Goal: Find specific page/section: Find specific page/section

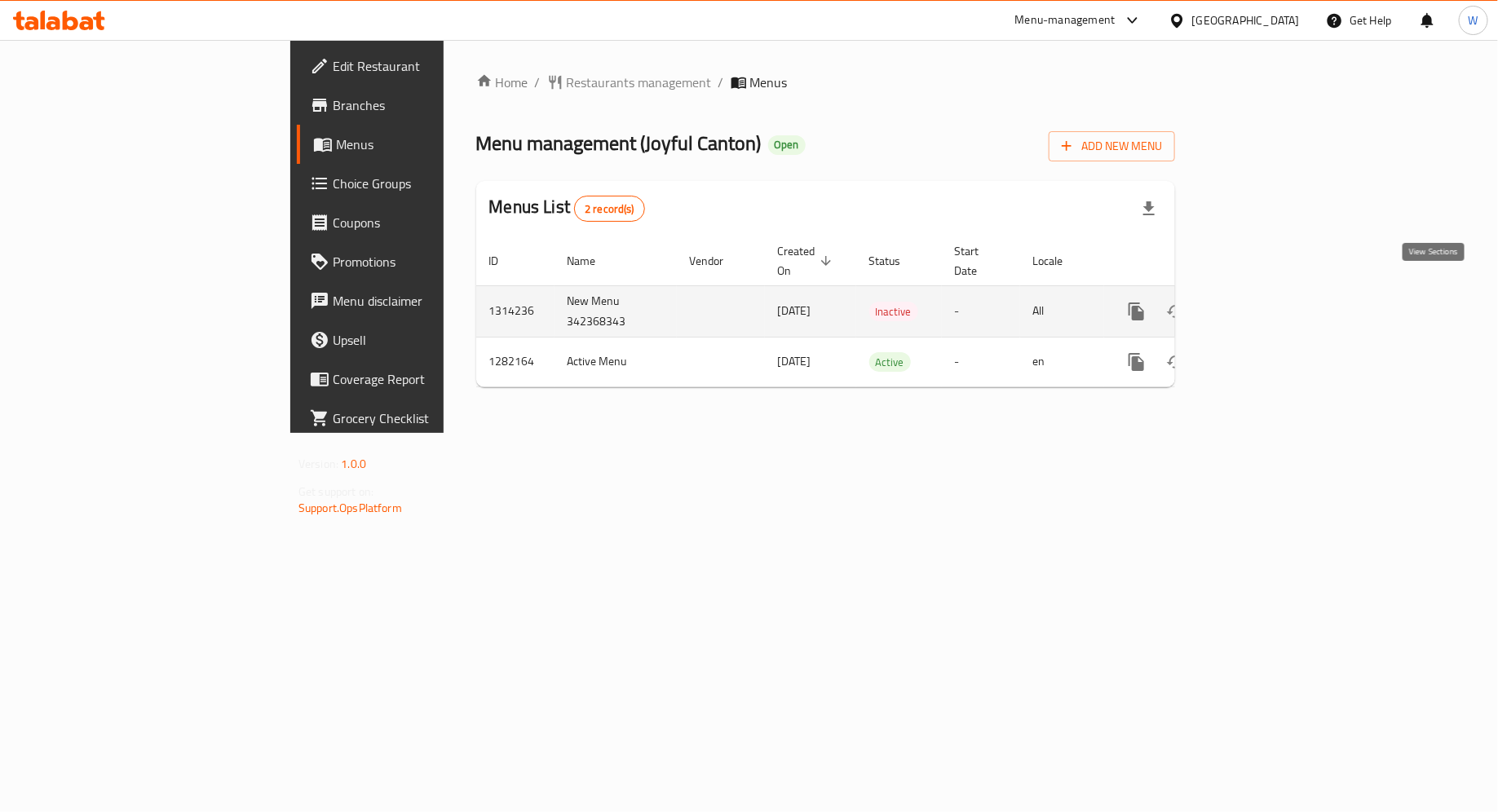
click at [1261, 304] on icon "enhanced table" at bounding box center [1253, 311] width 15 height 15
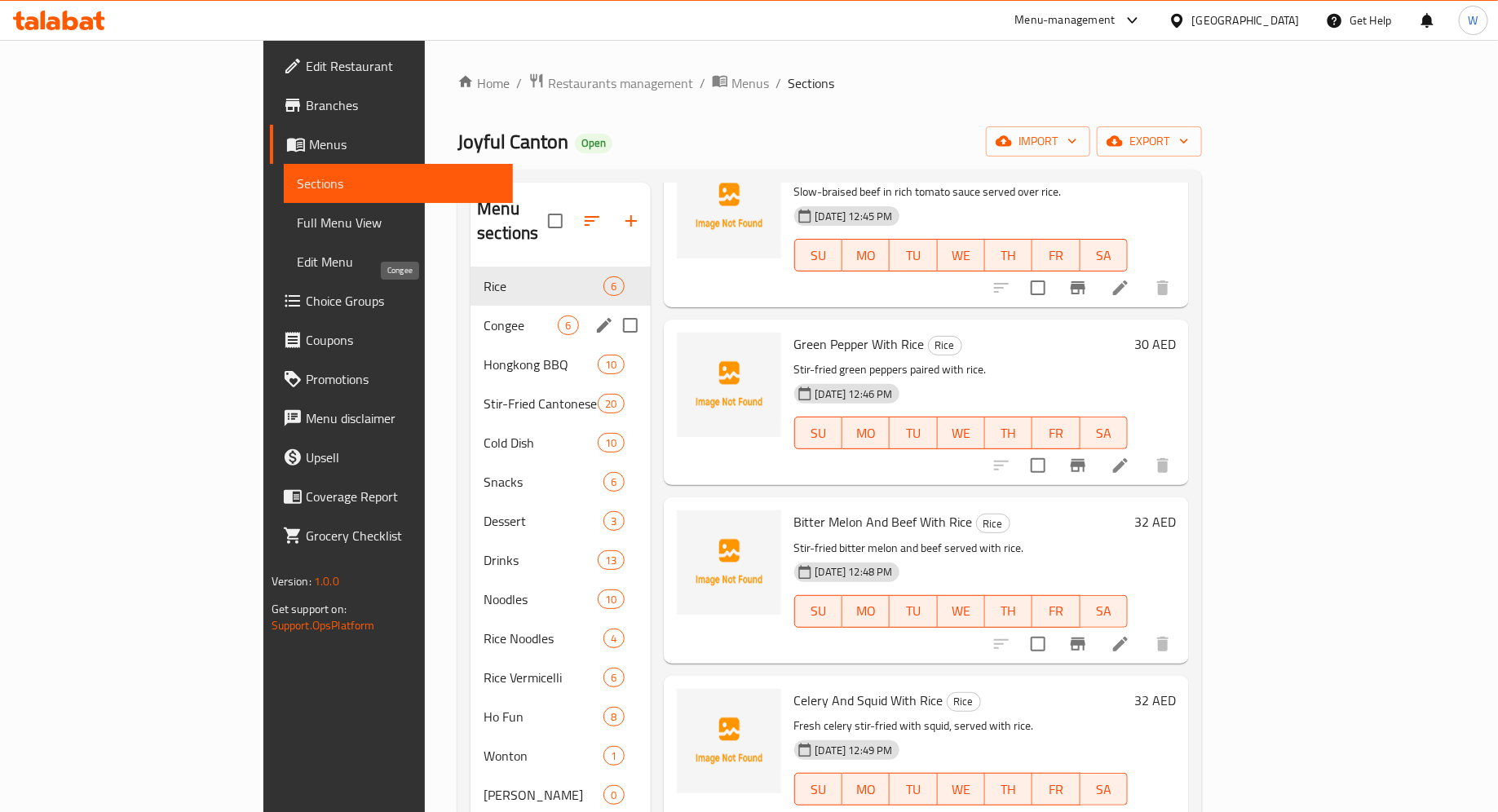
click at [483, 316] on span "Congee" at bounding box center [520, 325] width 74 height 20
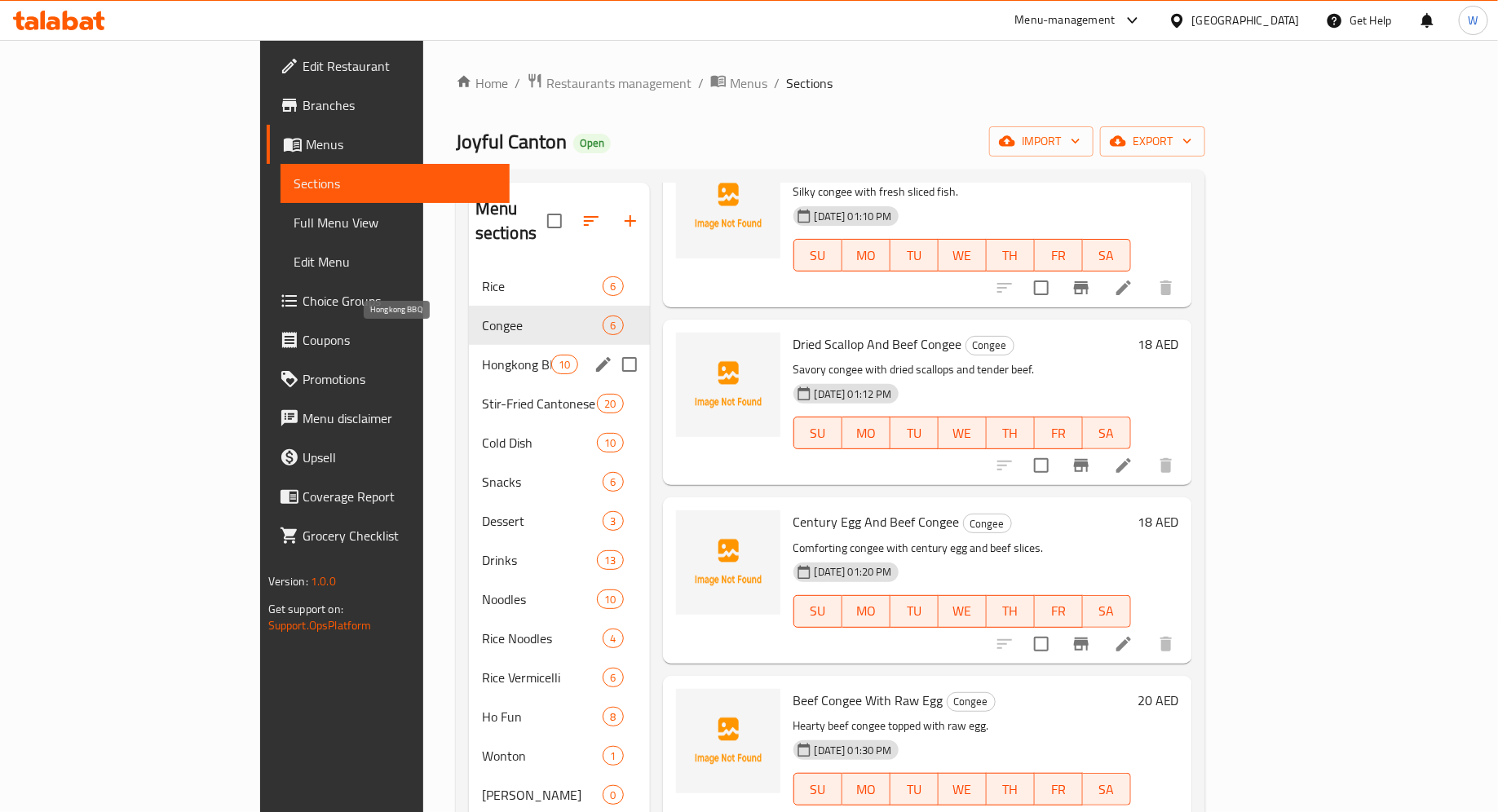
click at [482, 354] on span "Hongkong BBQ" at bounding box center [516, 364] width 70 height 20
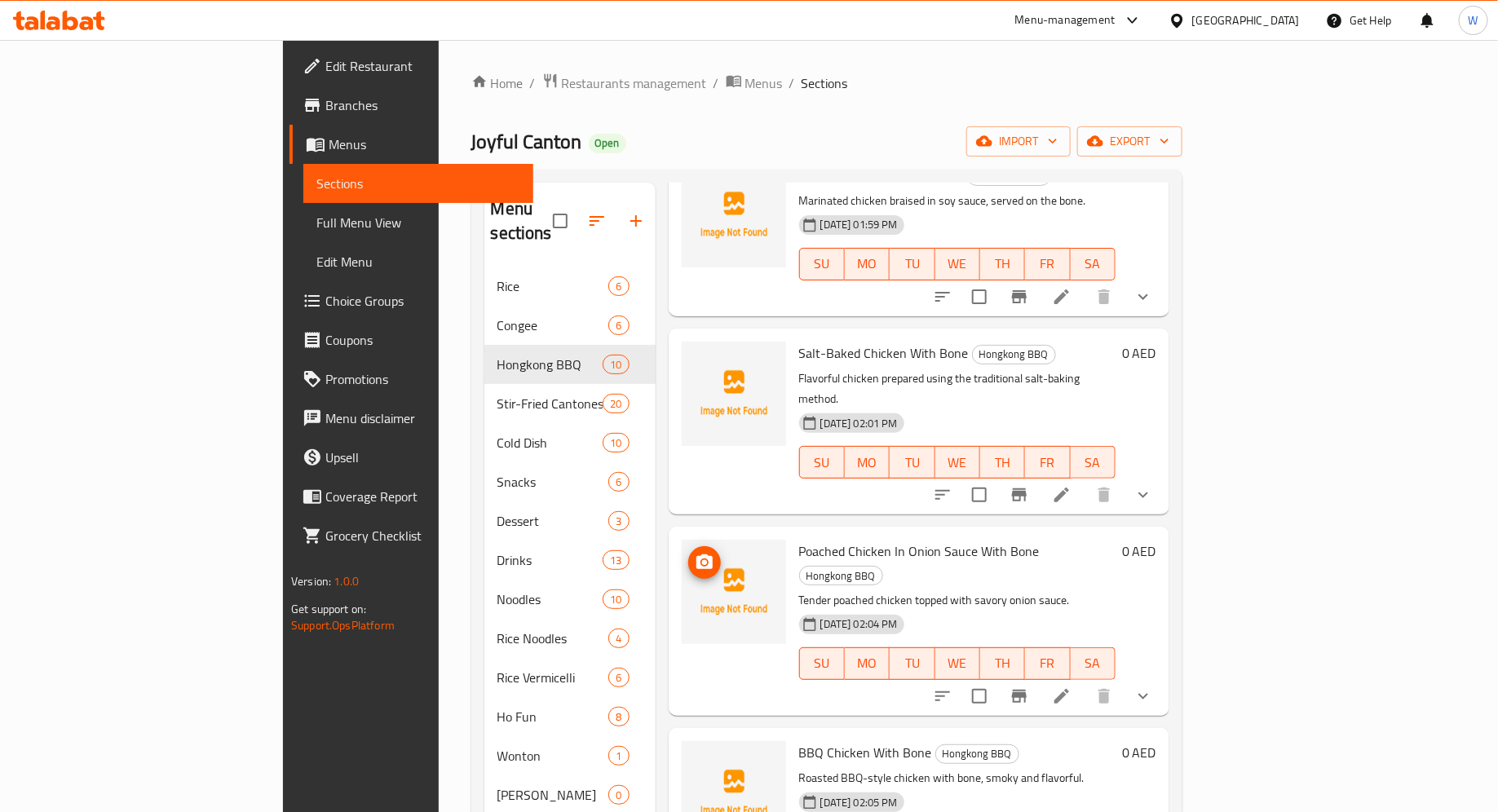
scroll to position [702, 0]
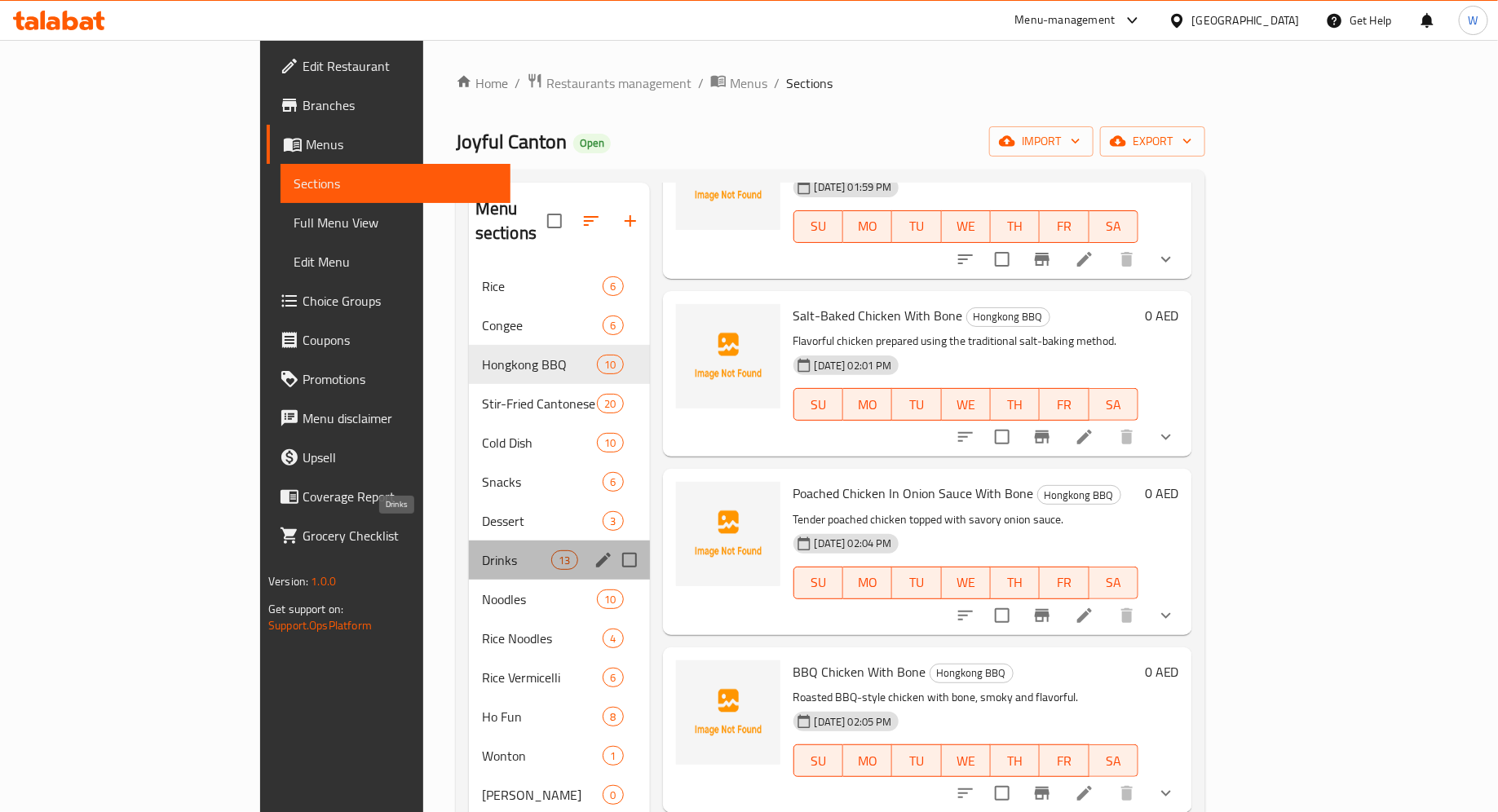
click at [482, 550] on span "Drinks" at bounding box center [516, 560] width 70 height 20
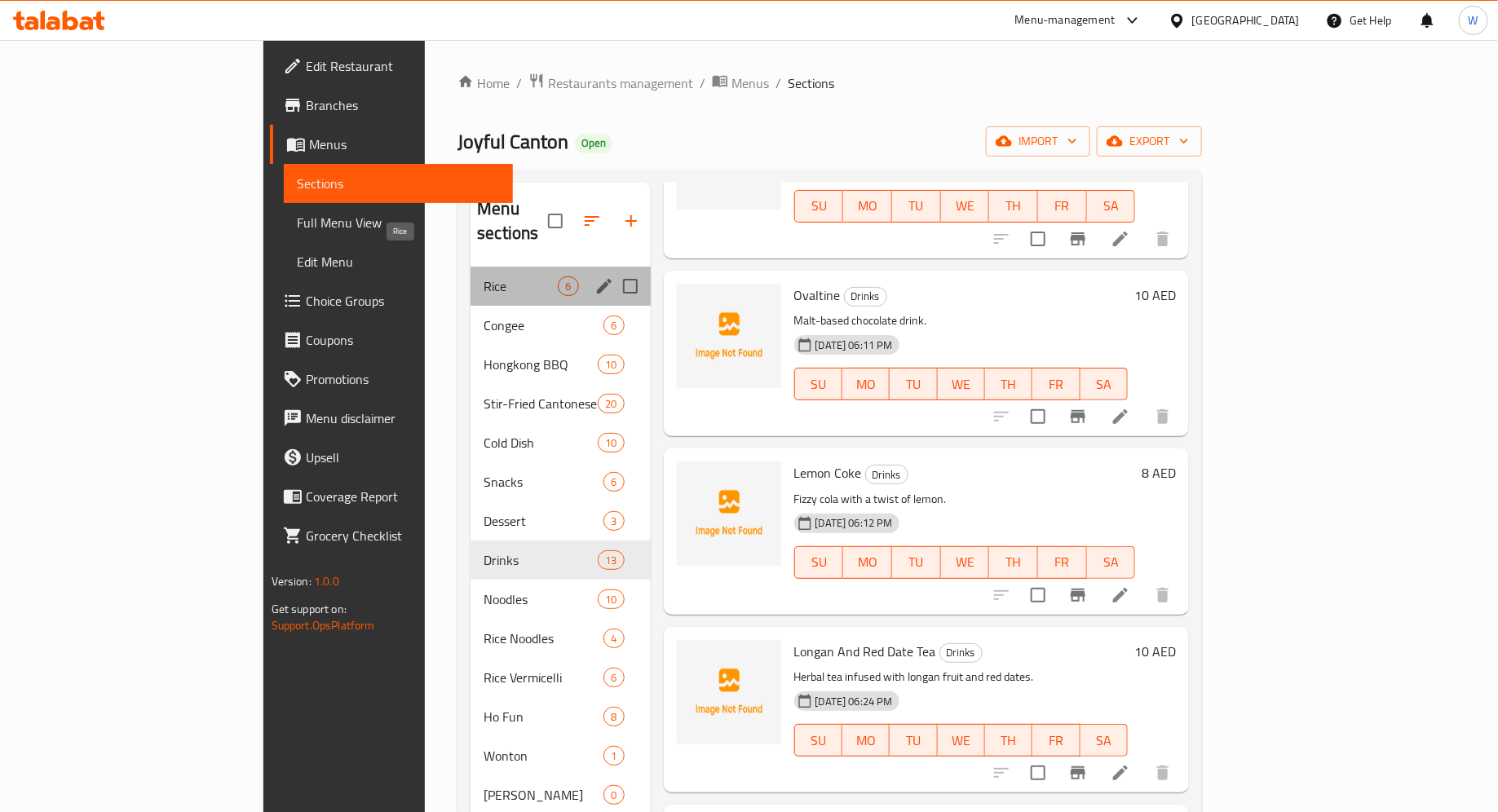
click at [483, 276] on span "Rice" at bounding box center [520, 286] width 74 height 20
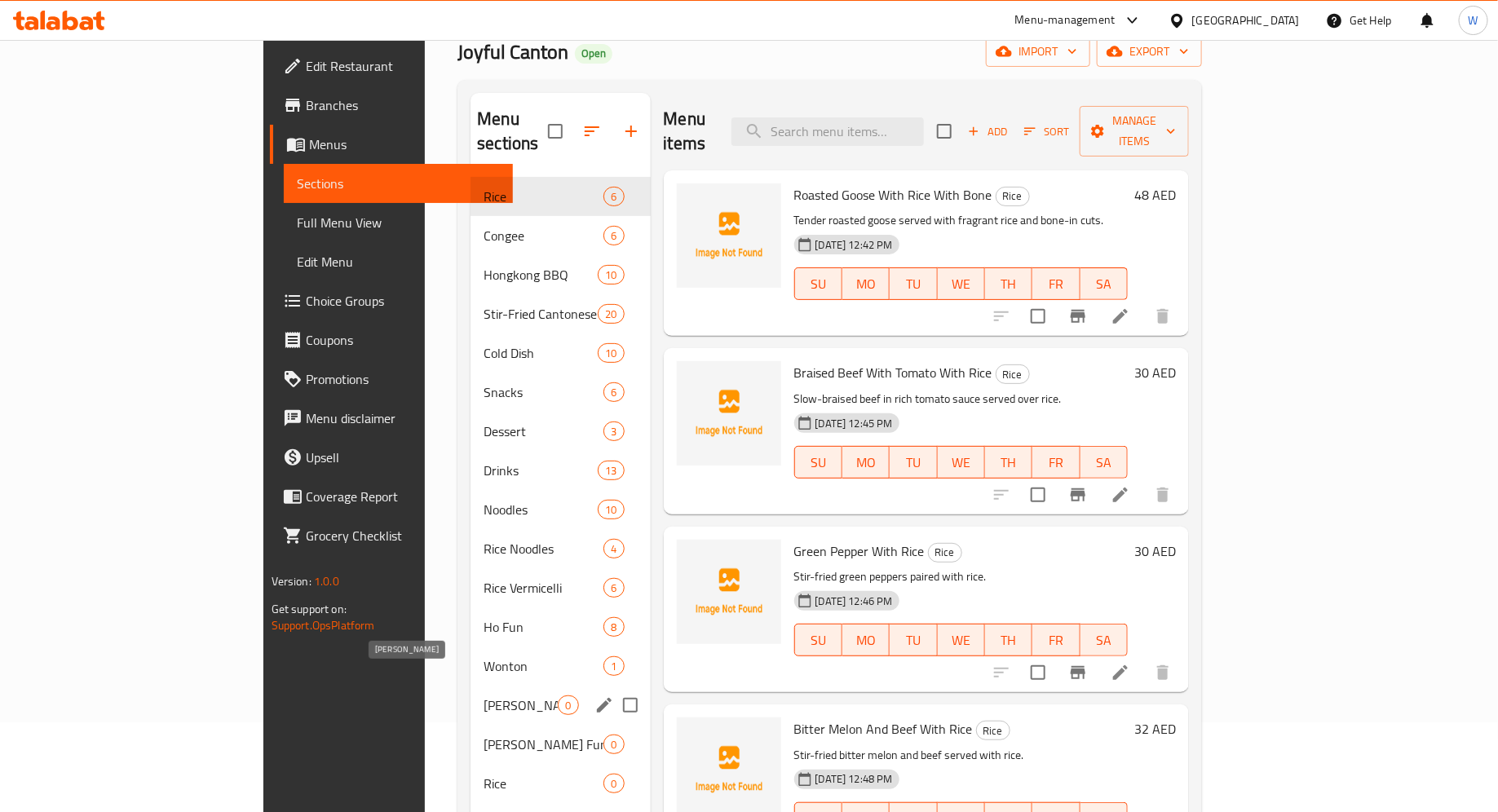
scroll to position [88, 0]
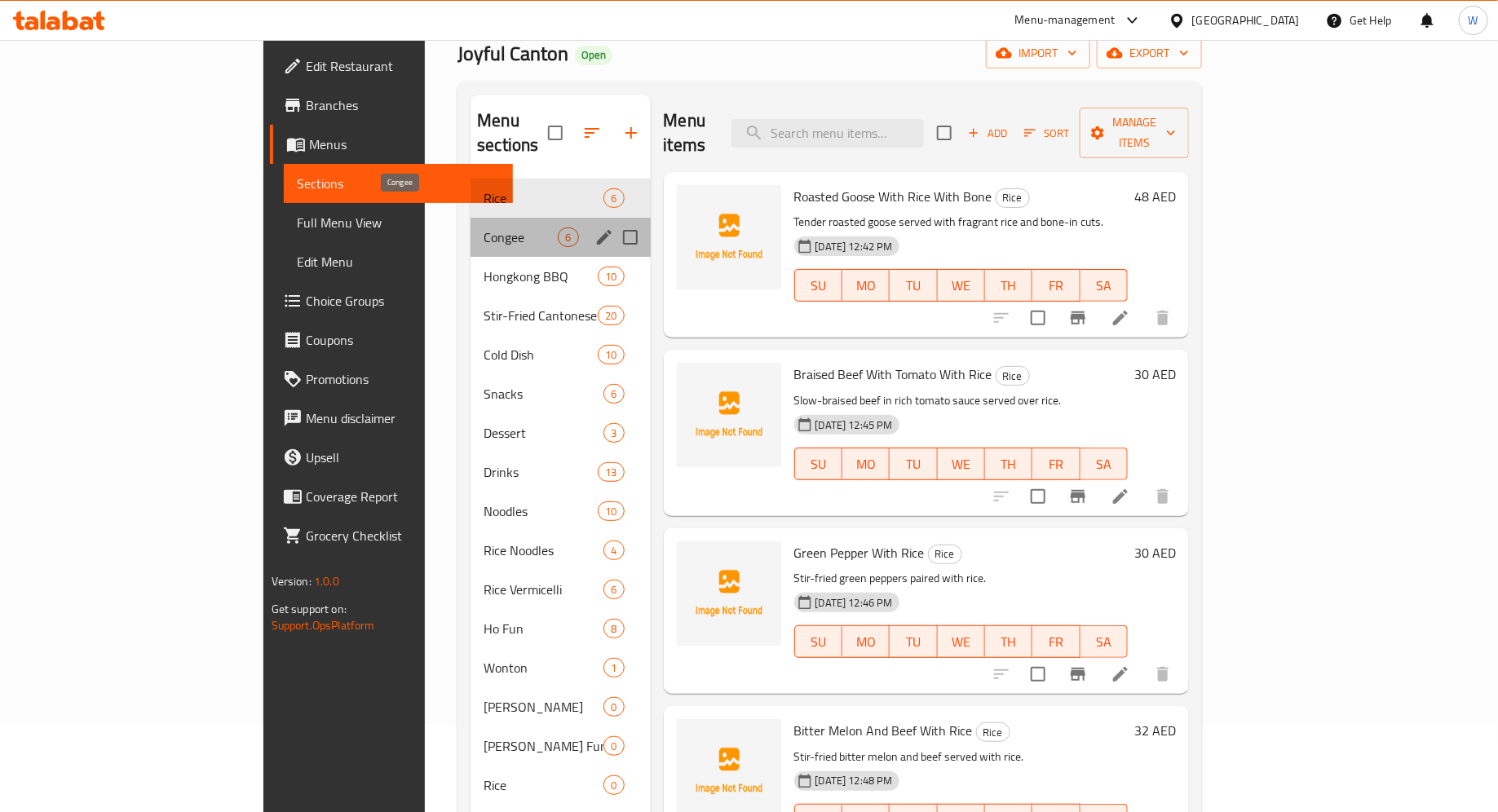
click at [483, 227] on span "Congee" at bounding box center [520, 237] width 74 height 20
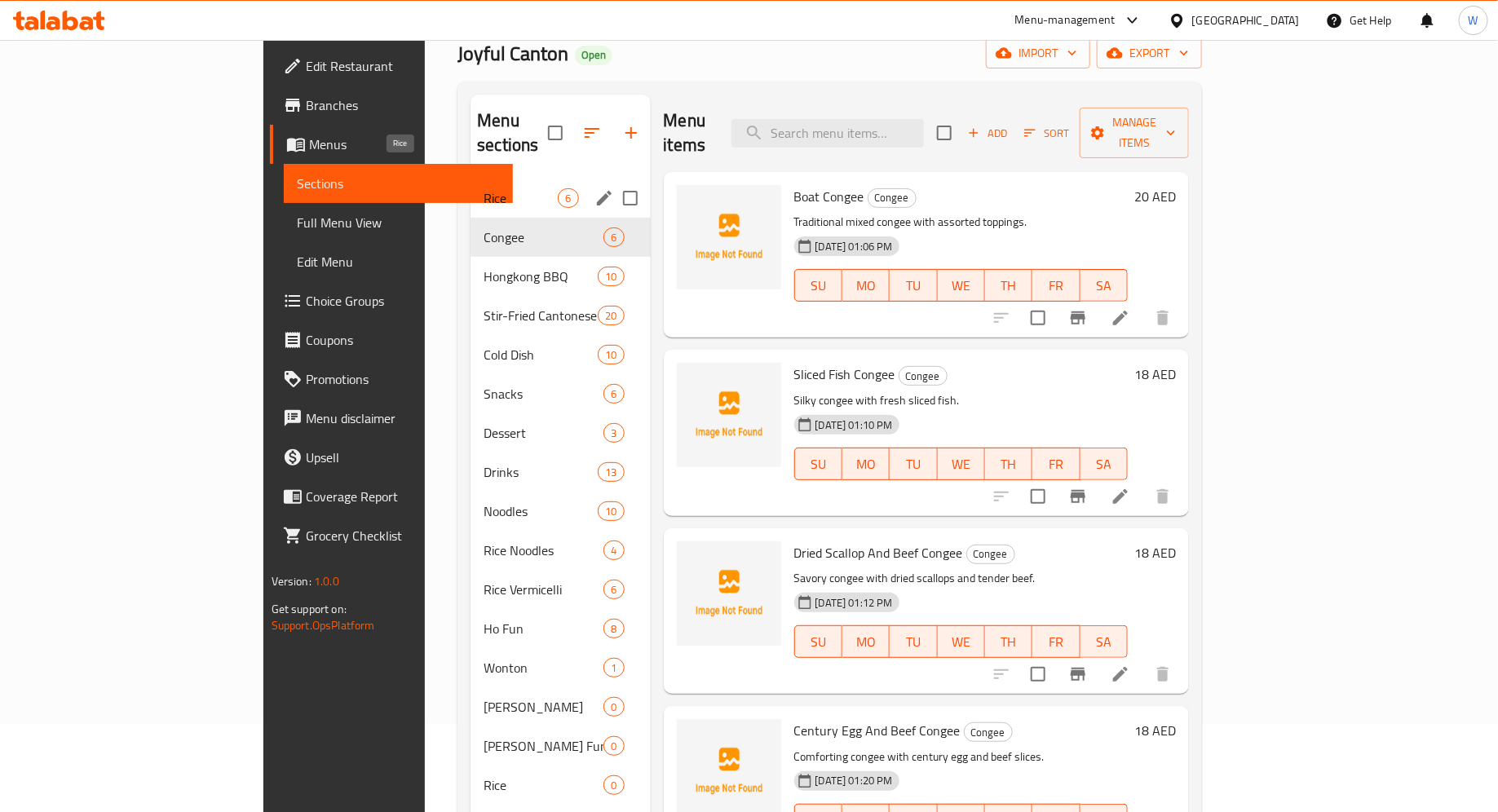
click at [483, 188] on span "Rice" at bounding box center [520, 197] width 74 height 20
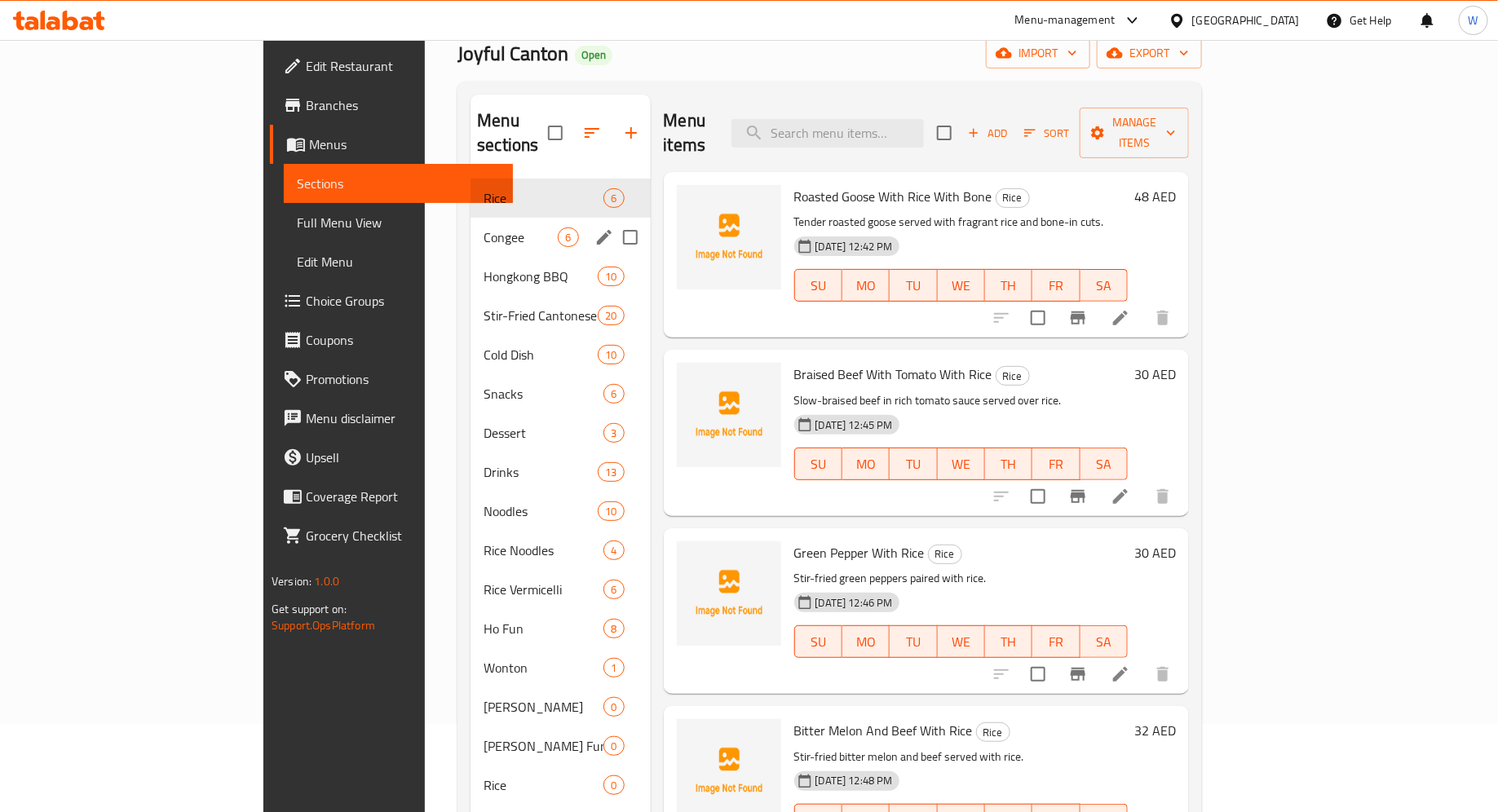
click at [470, 223] on div "Congee 6" at bounding box center [560, 238] width 179 height 39
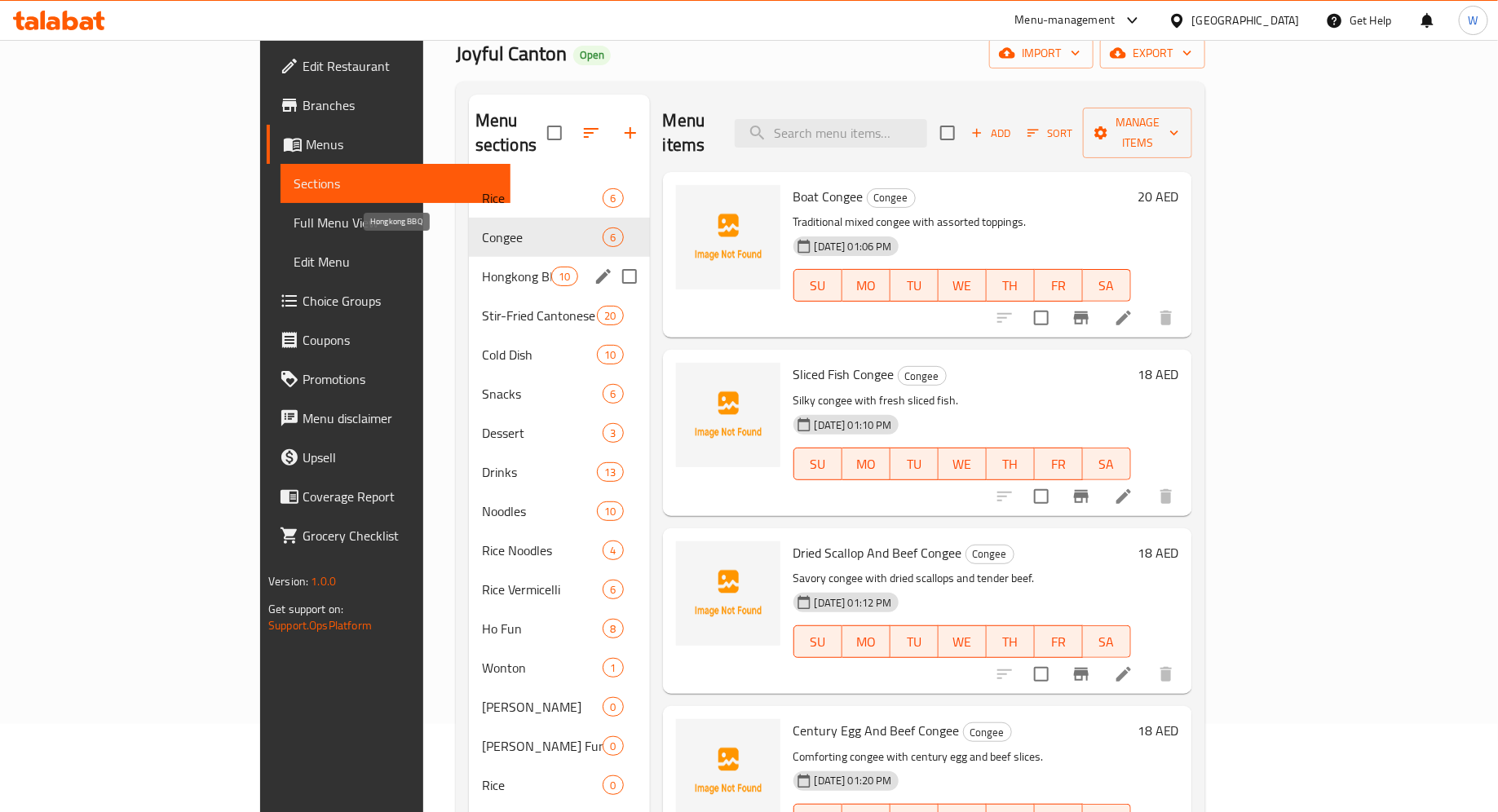
click at [482, 267] on span "Hongkong BBQ" at bounding box center [516, 276] width 70 height 20
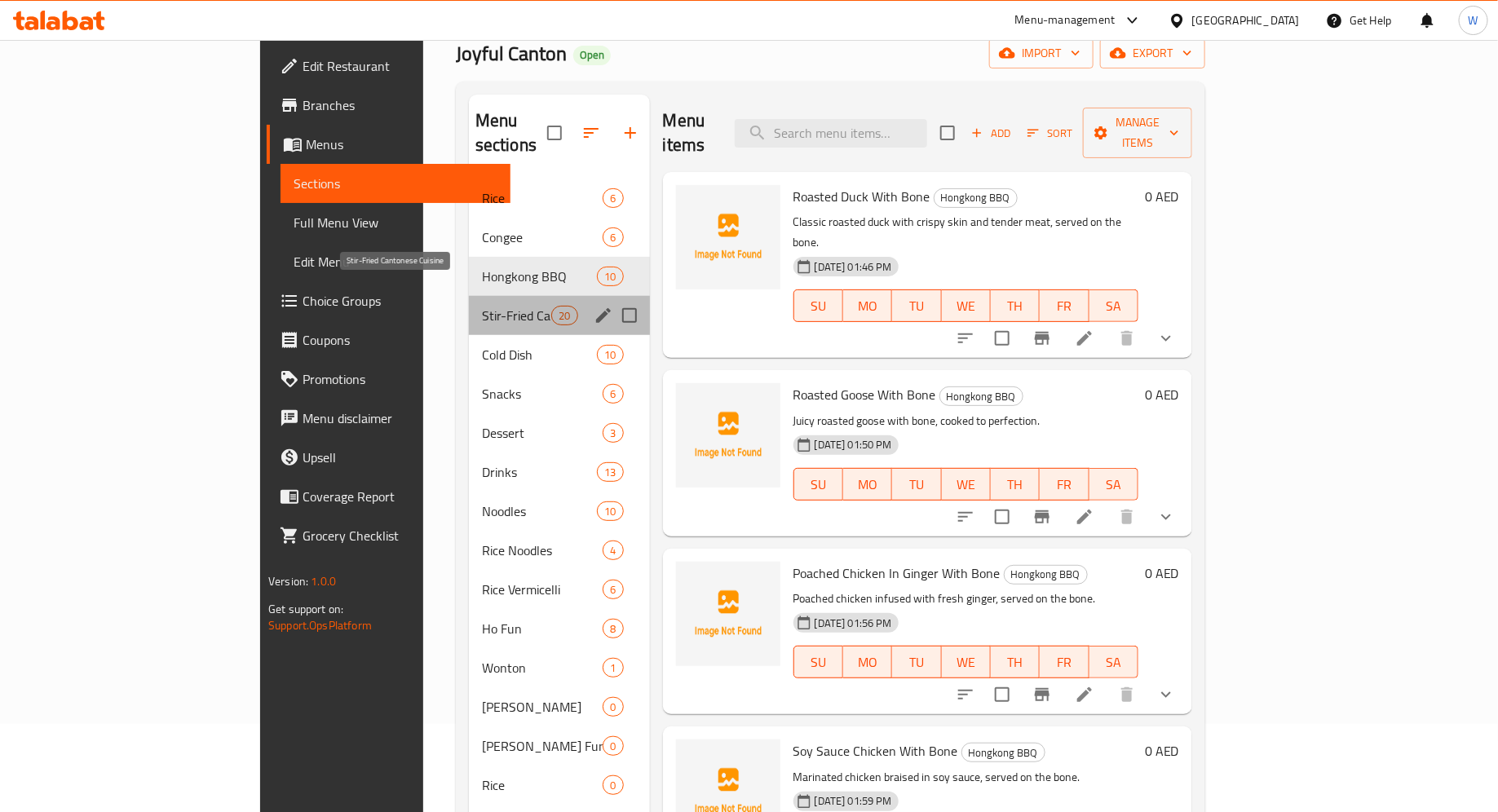
click at [482, 306] on span "Stir-Fried Cantonese Cuisine" at bounding box center [516, 315] width 70 height 20
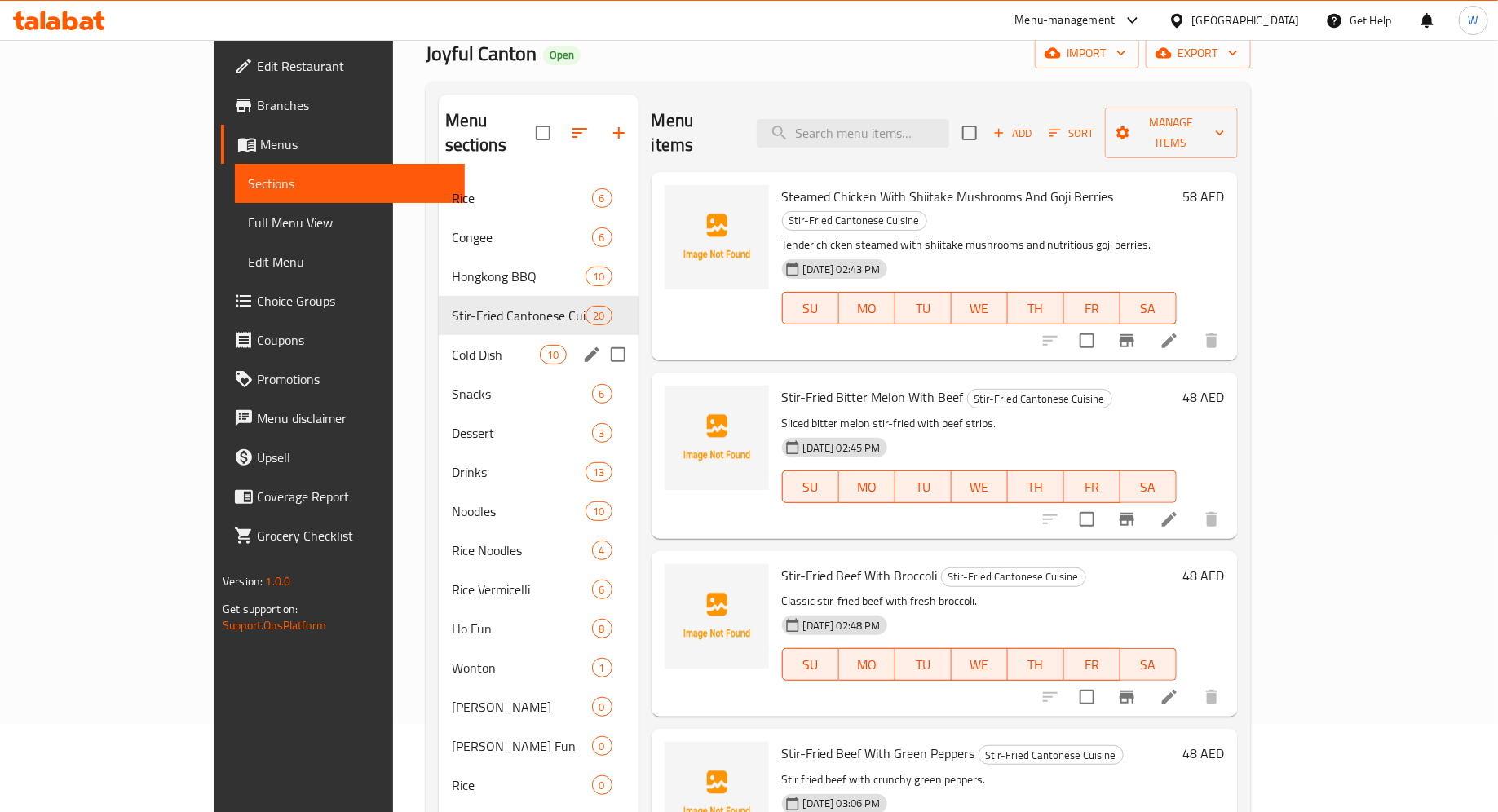
click at [439, 339] on div "Cold Dish 10" at bounding box center [538, 354] width 200 height 39
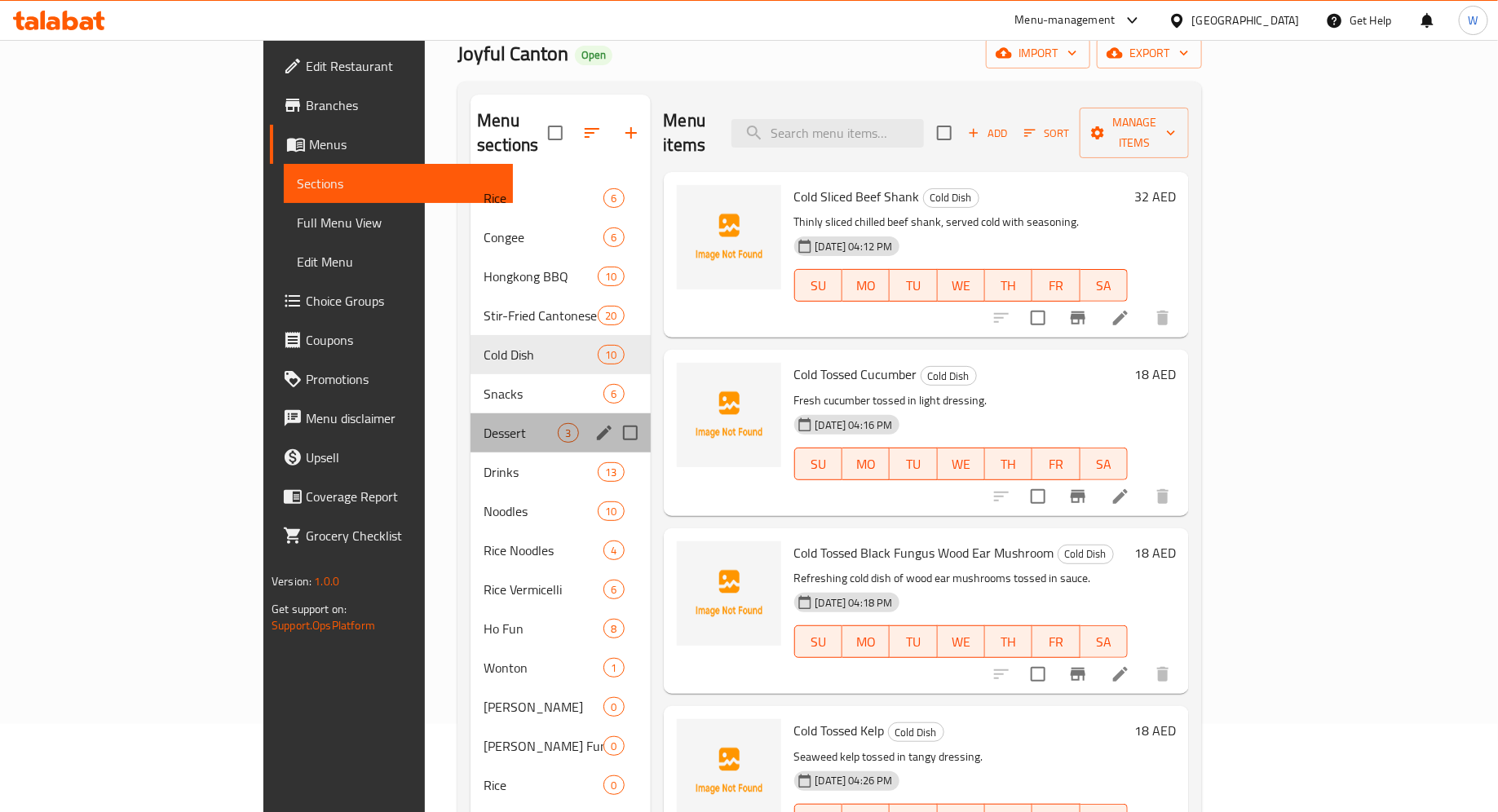
click at [470, 414] on div "Dessert 3" at bounding box center [560, 433] width 179 height 39
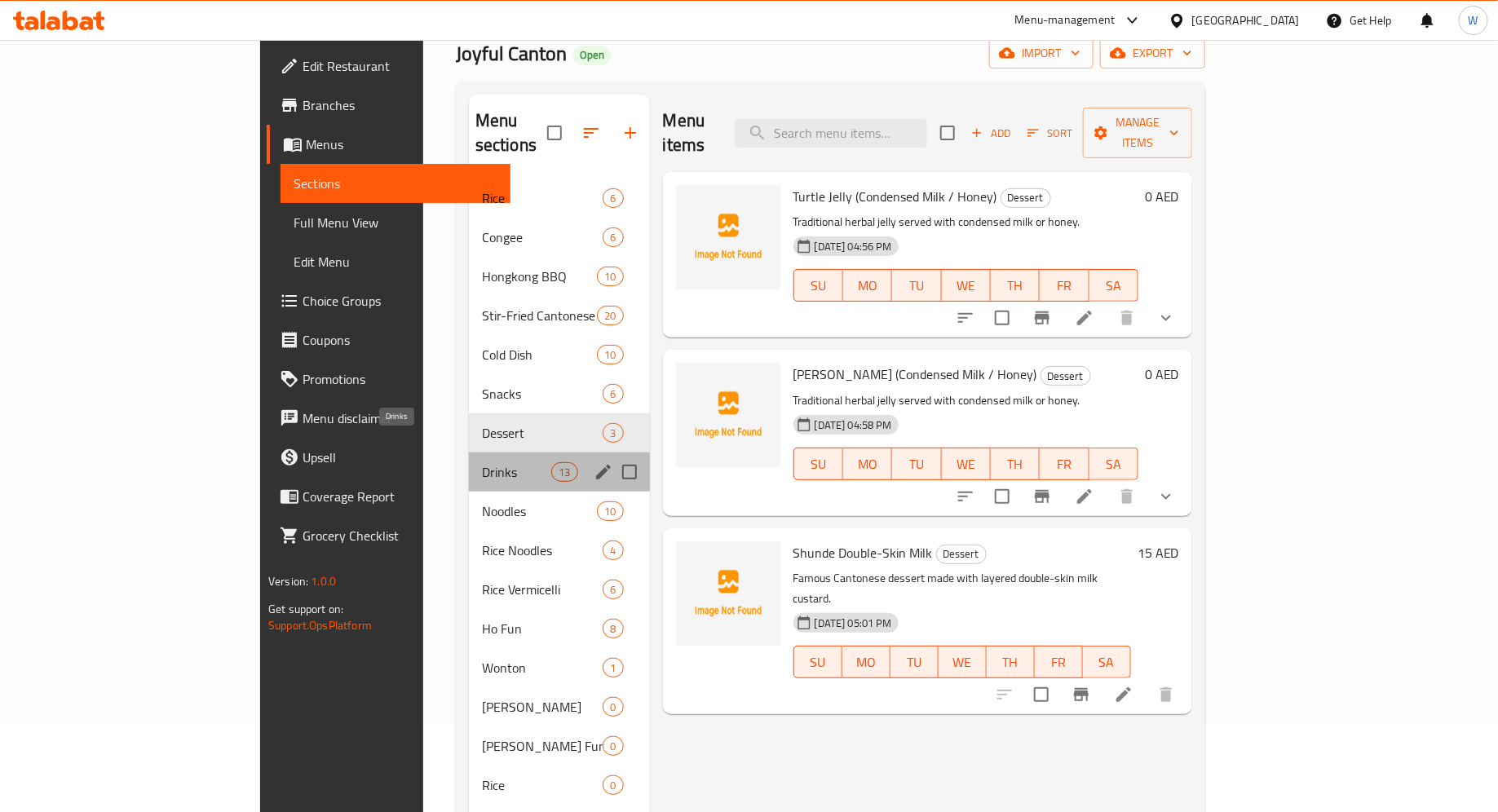
click at [482, 463] on span "Drinks" at bounding box center [516, 472] width 70 height 20
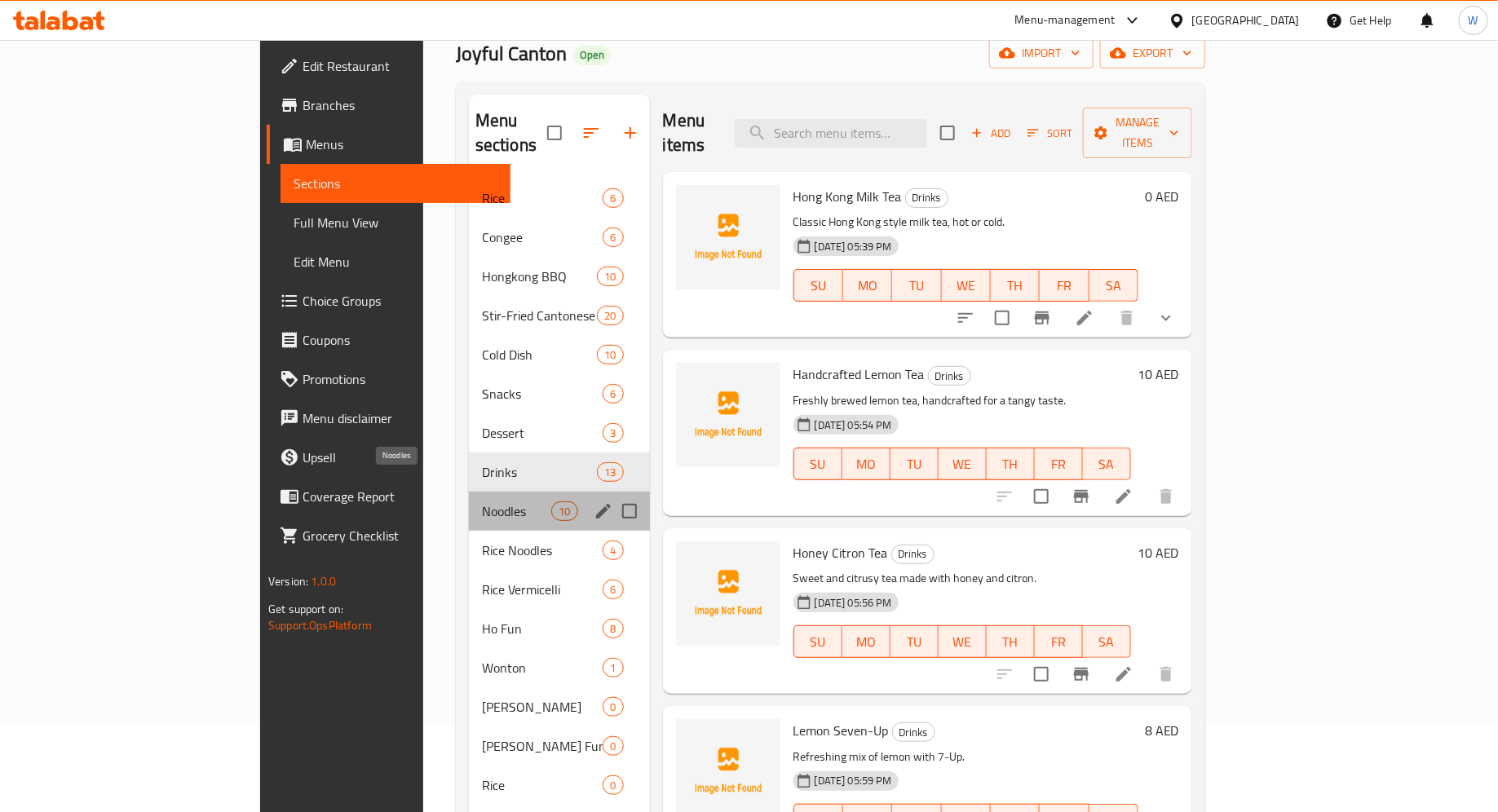
click at [482, 501] on span "Noodles" at bounding box center [516, 511] width 70 height 20
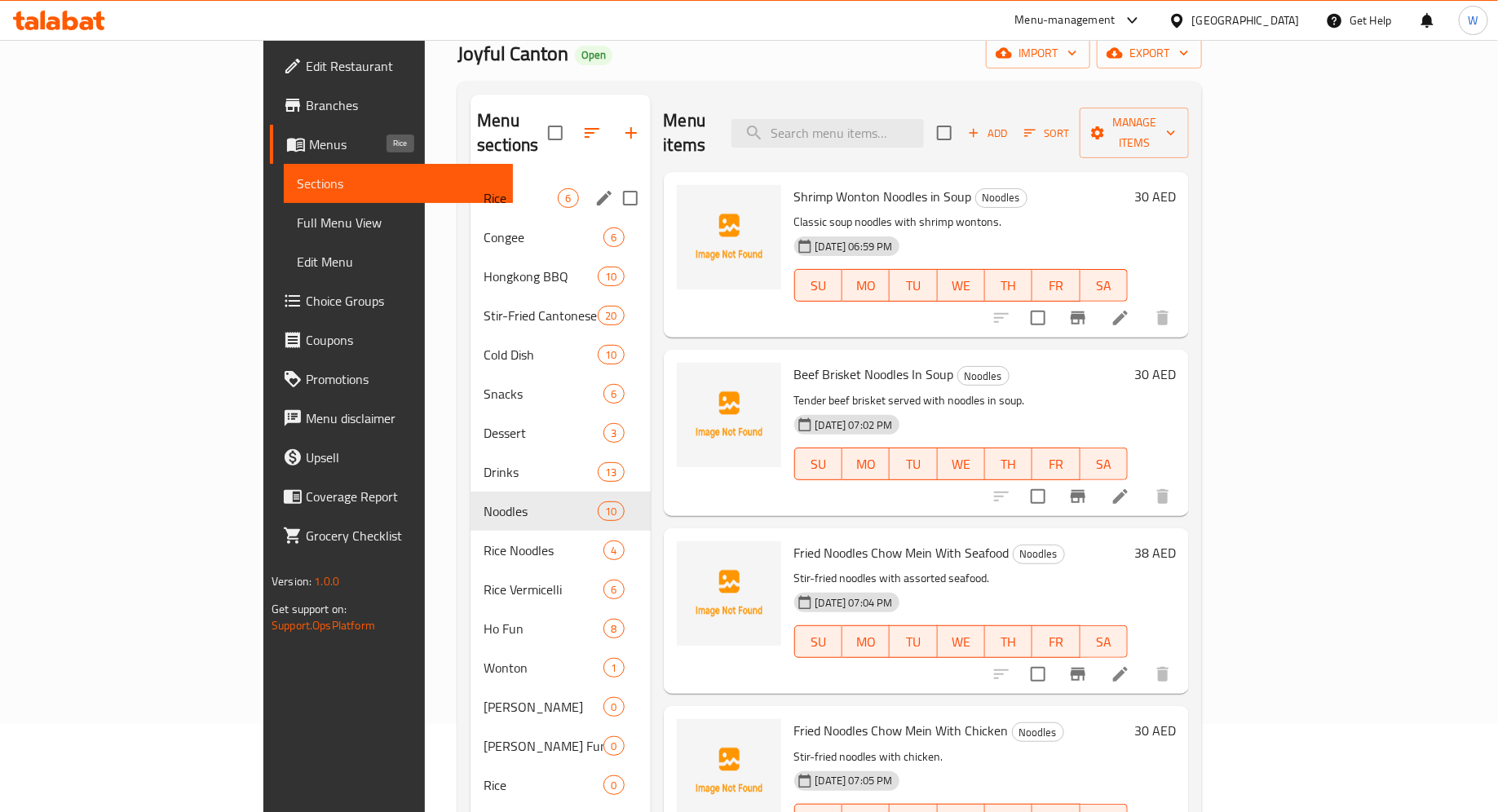
click at [483, 188] on span "Rice" at bounding box center [520, 197] width 74 height 20
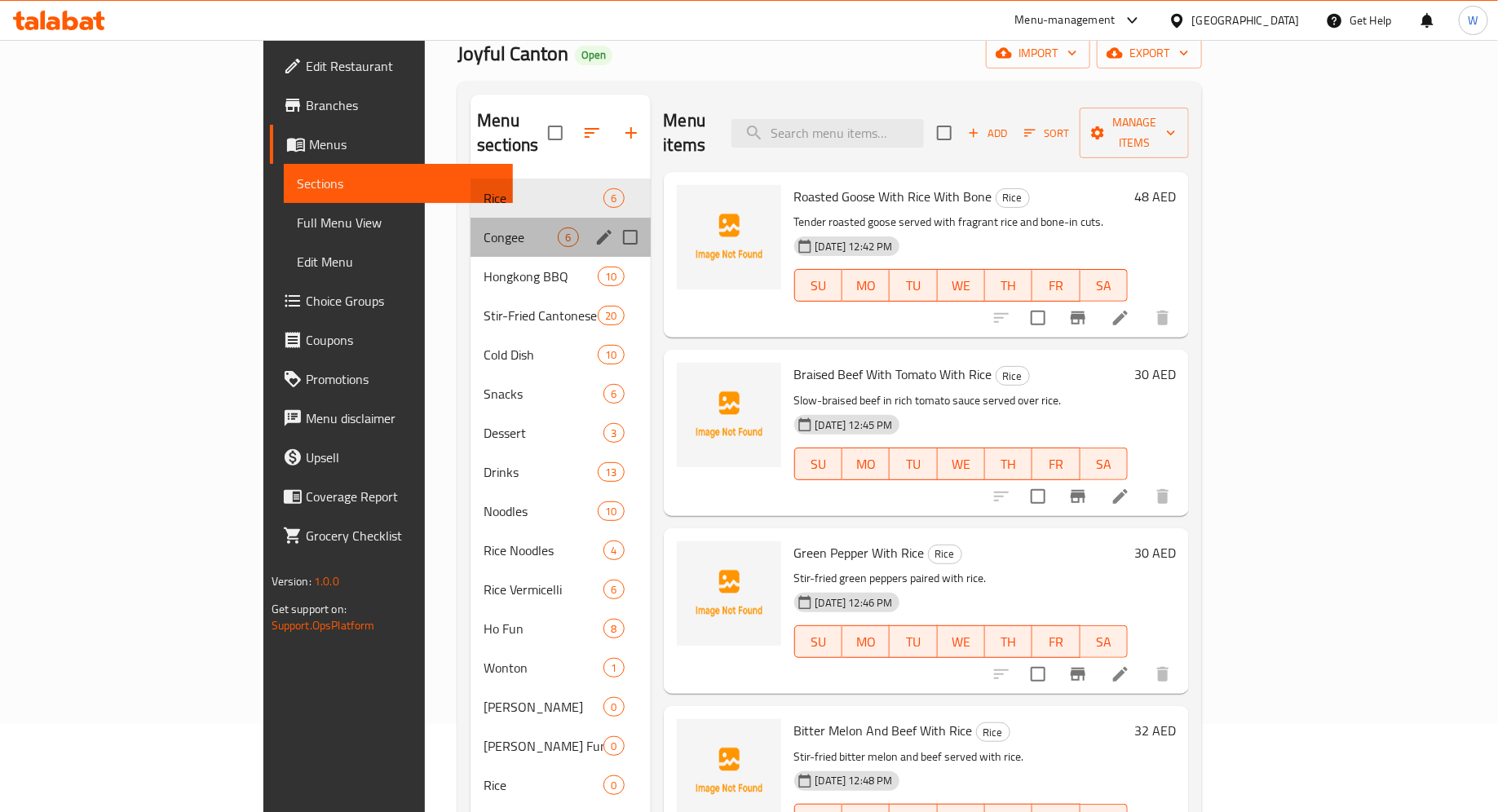
click at [470, 218] on div "Congee 6" at bounding box center [560, 238] width 179 height 39
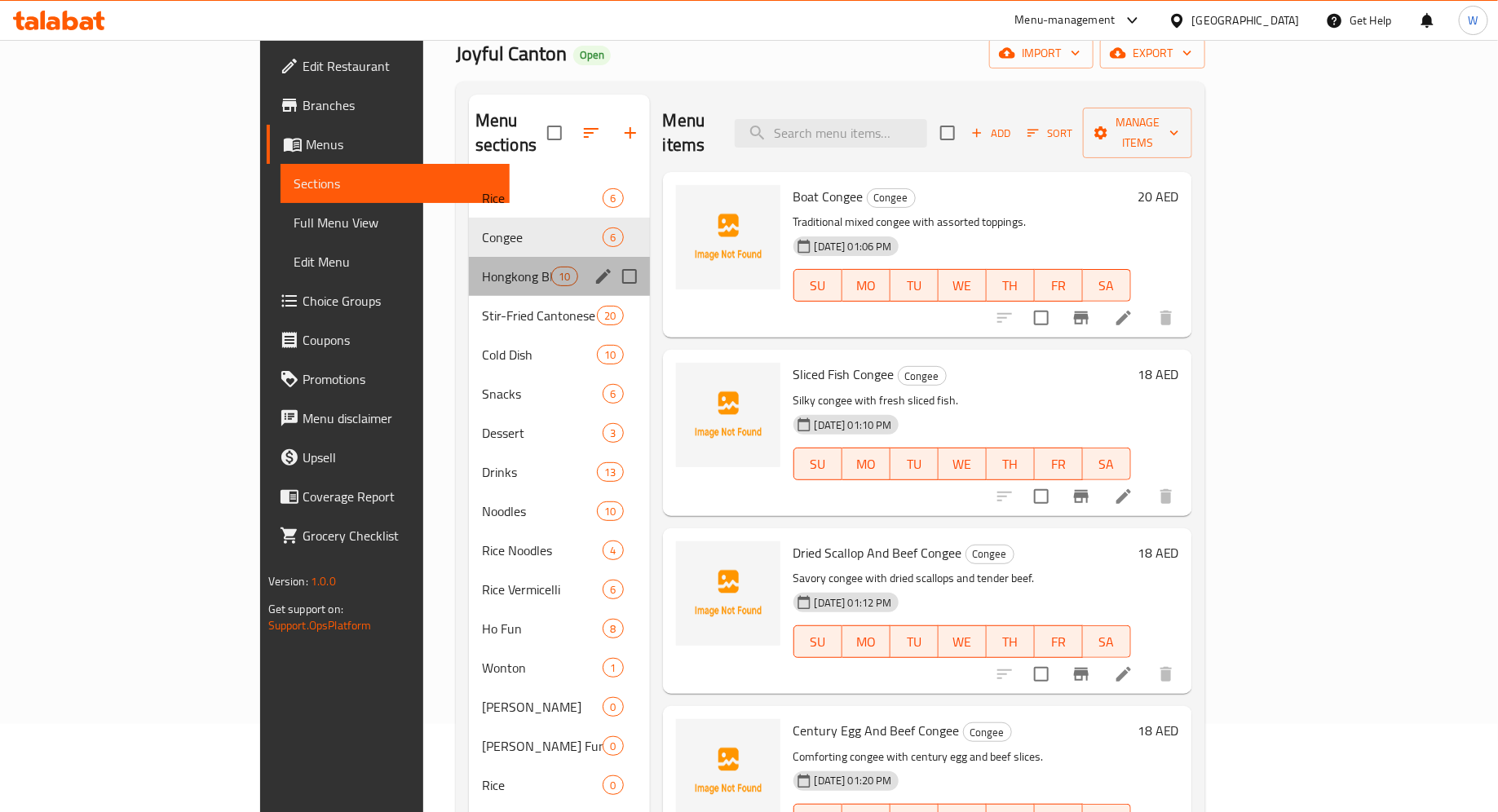
click at [469, 257] on div "Hongkong BBQ 10" at bounding box center [559, 276] width 181 height 39
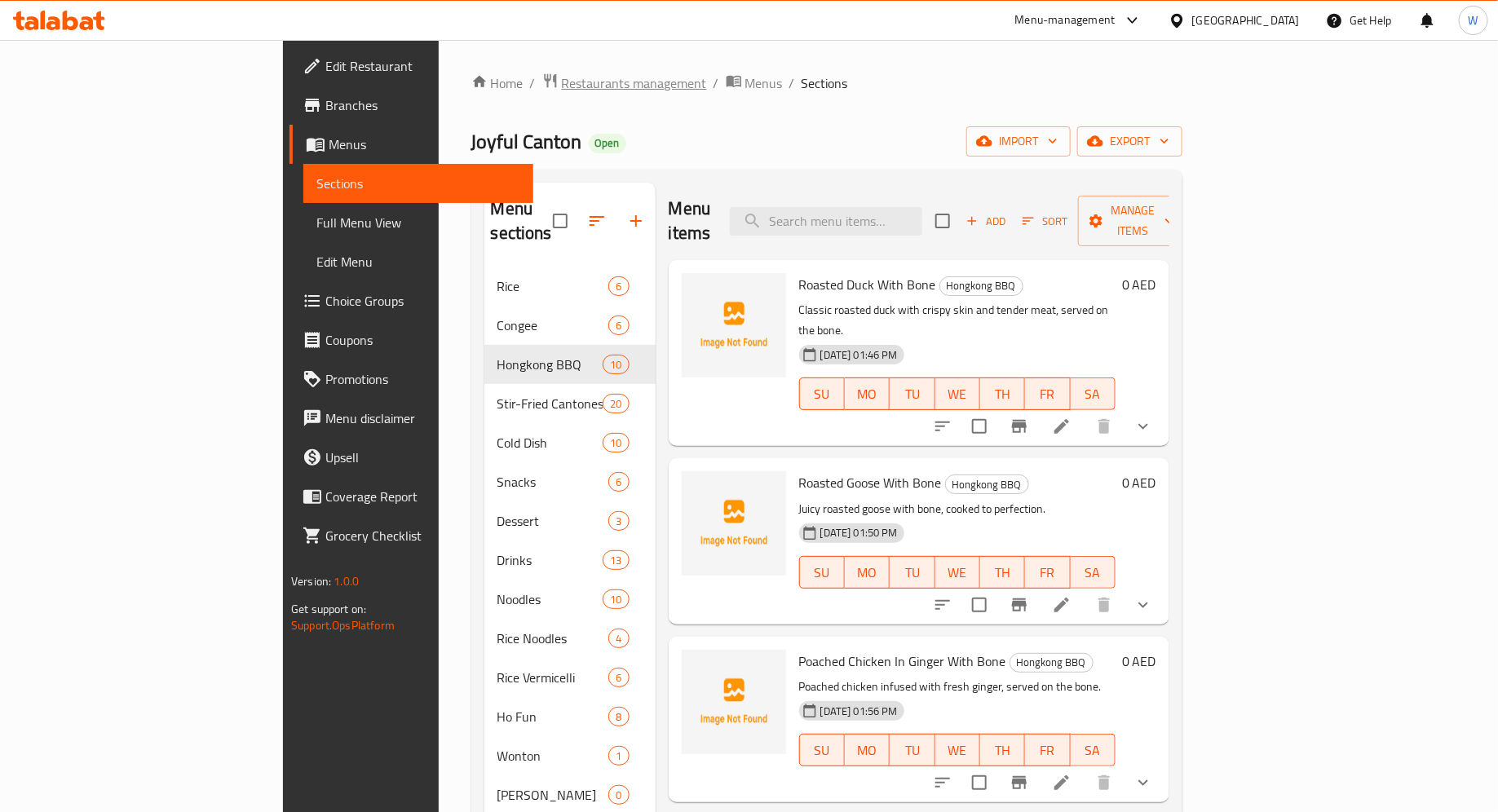
click at [561, 86] on span "Restaurants management" at bounding box center [634, 82] width 145 height 20
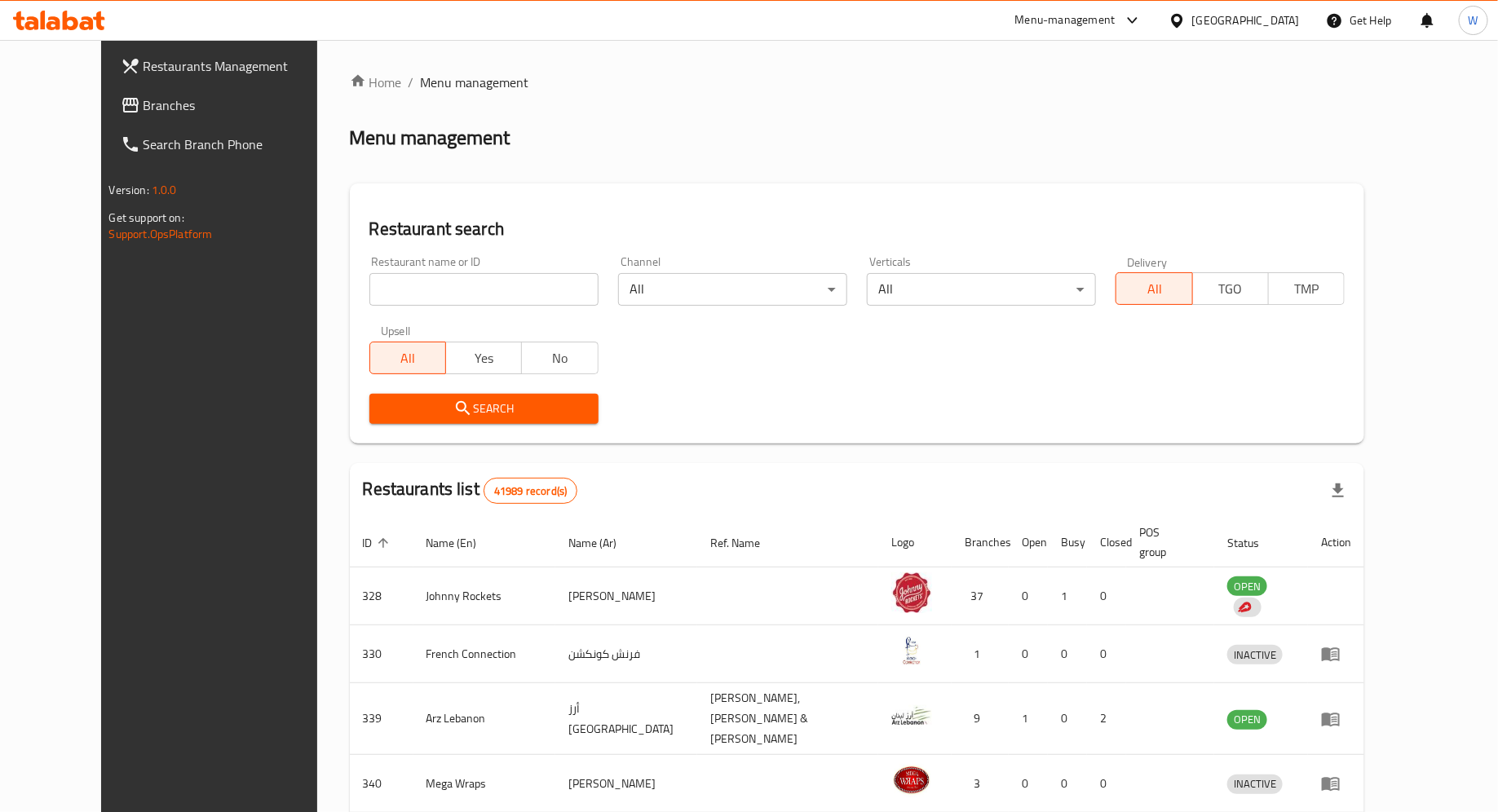
click at [473, 279] on input "search" at bounding box center [483, 289] width 229 height 33
type input "joyful canton"
click at [463, 411] on span "Search" at bounding box center [483, 409] width 203 height 21
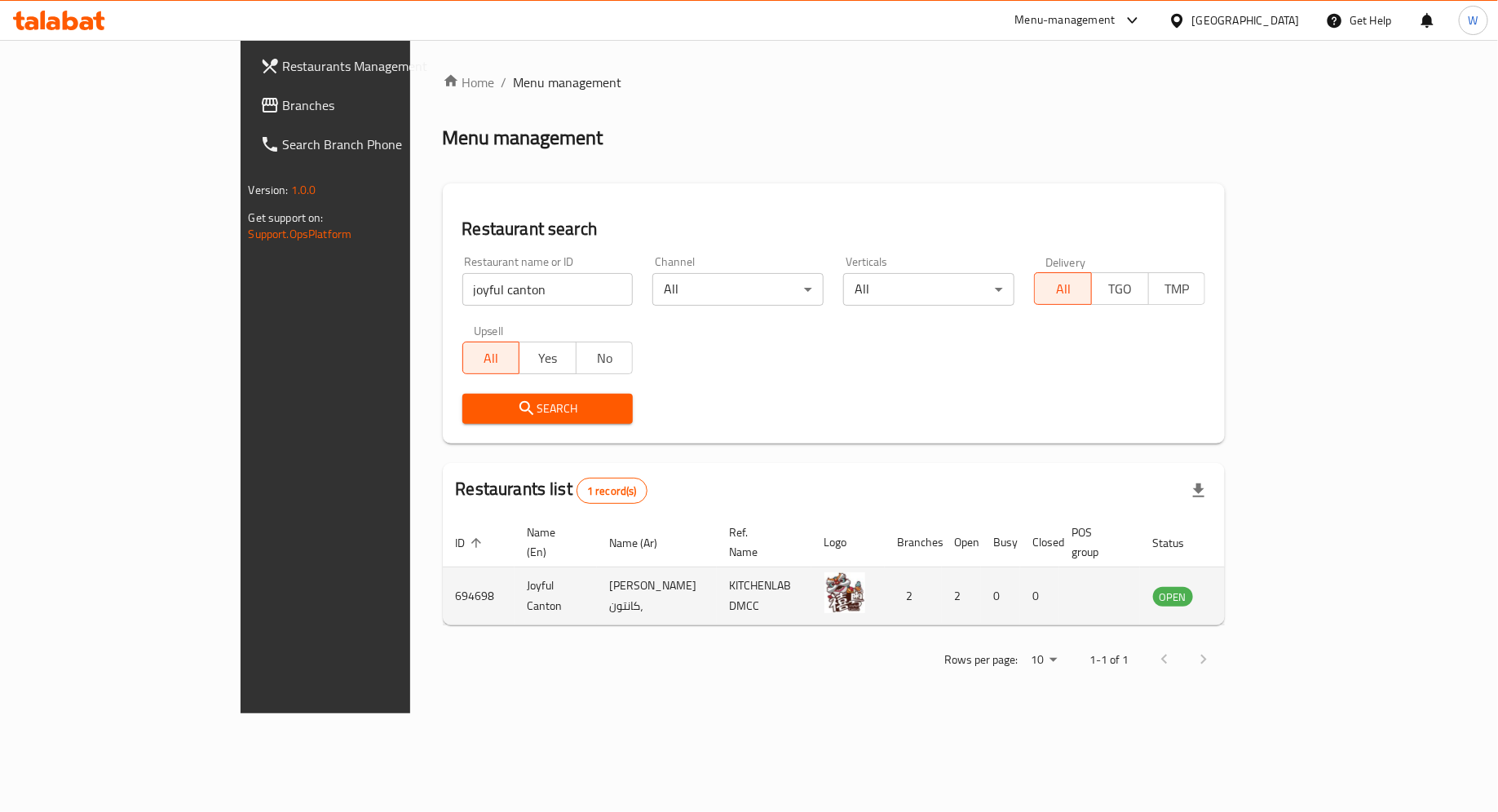
click at [1258, 586] on icon "enhanced table" at bounding box center [1248, 596] width 20 height 20
